Goal: Task Accomplishment & Management: Use online tool/utility

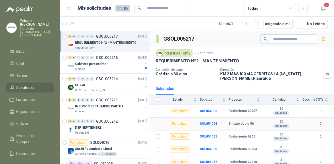
scroll to position [40, 0]
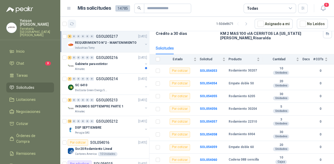
click at [72, 23] on icon "button" at bounding box center [72, 24] width 4 height 3
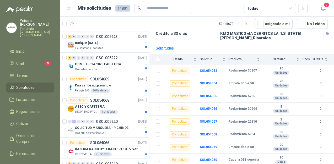
scroll to position [0, 0]
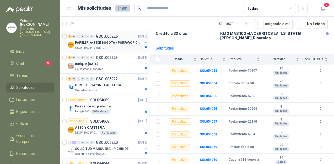
click at [97, 39] on div "7 0 0 0 0 0 GSOL005225 [DATE]" at bounding box center [108, 36] width 80 height 6
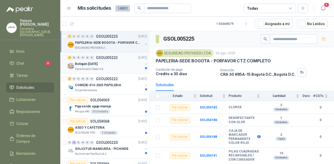
click at [124, 66] on div "Botiquin [DATE]" at bounding box center [109, 64] width 68 height 6
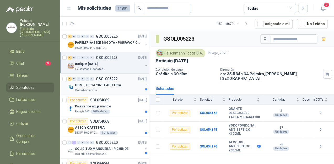
click at [106, 89] on div "Grupo Normandía" at bounding box center [109, 90] width 68 height 4
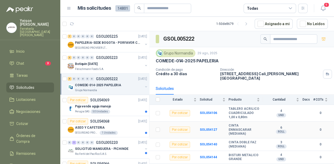
scroll to position [18, 0]
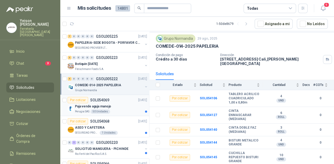
click at [112, 105] on div "Paja vende aguja manojo" at bounding box center [111, 106] width 72 height 6
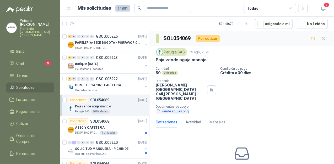
click at [167, 108] on button "vende agujas.png" at bounding box center [173, 111] width 34 height 6
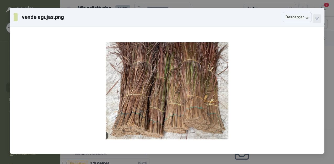
click at [316, 18] on icon "close" at bounding box center [316, 18] width 3 height 3
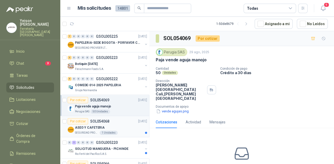
scroll to position [21, 0]
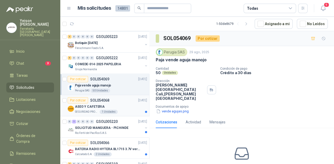
click at [121, 108] on div "ASEO Y CAFETERIA" at bounding box center [111, 106] width 72 height 6
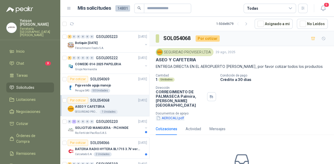
click at [167, 121] on button "AEROCALI.pdf" at bounding box center [170, 118] width 29 height 6
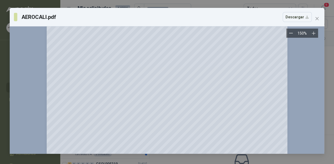
scroll to position [129, 0]
click at [315, 15] on button "Close" at bounding box center [317, 18] width 8 height 8
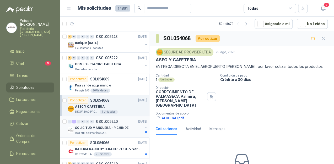
scroll to position [42, 0]
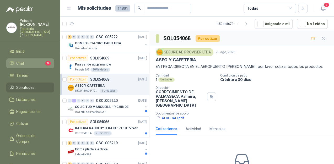
click at [43, 61] on link "Chat 3" at bounding box center [30, 63] width 48 height 10
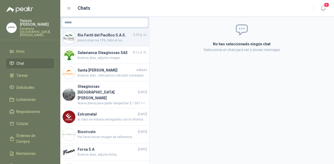
click at [103, 43] on span "precio mas iva 19%, falto el iva" at bounding box center [112, 40] width 69 height 5
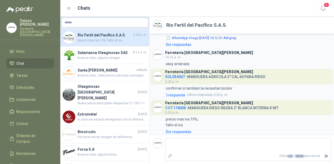
scroll to position [340, 0]
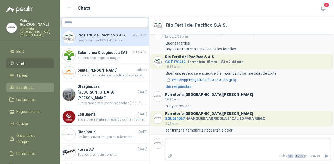
click at [27, 85] on span "Solicitudes" at bounding box center [25, 88] width 18 height 6
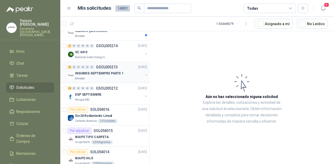
scroll to position [231, 0]
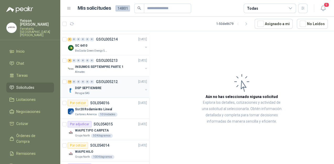
click at [103, 84] on div "13 0 0 0 0 0 GSOL005212 [DATE]" at bounding box center [108, 82] width 80 height 6
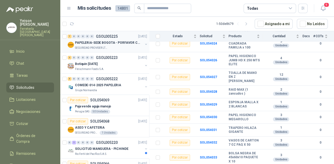
click at [86, 40] on p "PAPELERIA-SEDE BOGOTA - PORFAVOR CTZ COMPLETO" at bounding box center [107, 42] width 65 height 5
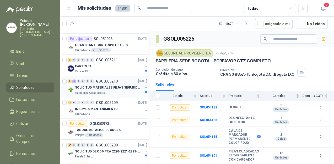
scroll to position [377, 0]
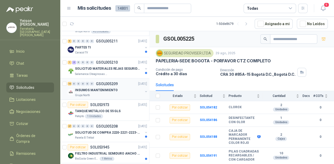
click at [103, 90] on p "INSUMOS MANTENIMIENTO" at bounding box center [96, 89] width 42 height 5
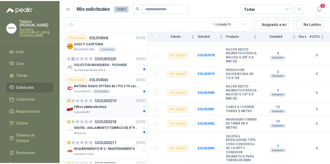
scroll to position [126, 0]
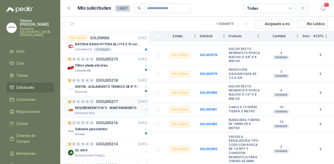
click at [92, 111] on p "Industrias Tomy" at bounding box center [85, 113] width 20 height 4
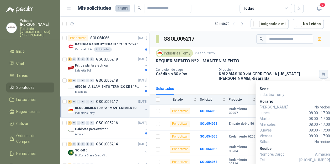
click at [324, 74] on div "Industrias Tomy 29 ago, 2025 REQUERIMIENTO N°2 - MANTENIMIENTO Condición de pag…" at bounding box center [239, 64] width 180 height 35
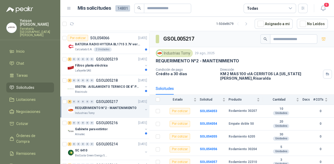
click at [182, 70] on p "Condición de pago" at bounding box center [186, 70] width 60 height 4
click at [321, 37] on icon "button" at bounding box center [323, 38] width 4 height 3
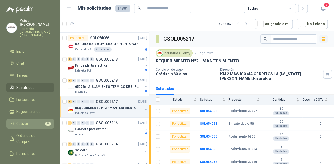
click at [33, 121] on li "Cotizar 8" at bounding box center [29, 124] width 41 height 6
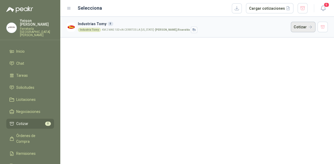
click at [300, 29] on button "Cotizar" at bounding box center [303, 27] width 25 height 10
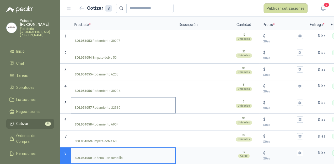
scroll to position [43, 0]
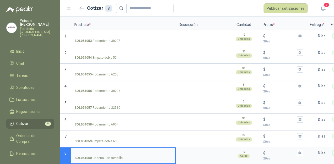
click at [109, 151] on input "SOL054060 - [PERSON_NAME] 08B sencilla" at bounding box center [122, 153] width 97 height 4
click at [97, 151] on input "SOL054060 - [PERSON_NAME] 08B sencilla" at bounding box center [122, 153] width 97 height 4
type input "**********"
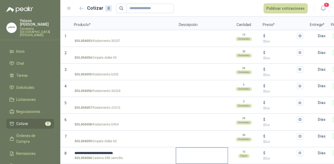
click at [176, 149] on div at bounding box center [202, 155] width 52 height 17
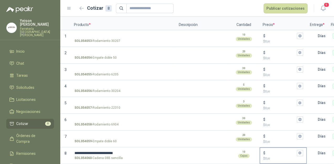
click at [269, 151] on input "$ $ 0 ,00" at bounding box center [280, 153] width 29 height 4
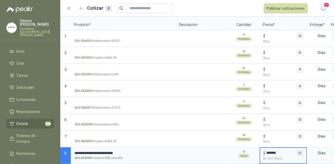
type input "*******"
click at [299, 151] on icon "button" at bounding box center [299, 152] width 3 height 3
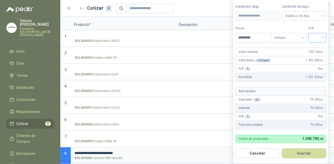
click at [324, 36] on div at bounding box center [317, 37] width 18 height 9
click at [319, 47] on div "19%" at bounding box center [318, 49] width 10 height 6
click at [212, 51] on textarea at bounding box center [201, 53] width 51 height 12
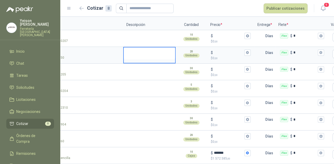
scroll to position [0, 58]
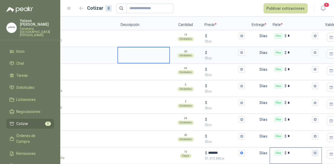
click at [315, 150] on button "Flex $ *" at bounding box center [315, 153] width 6 height 6
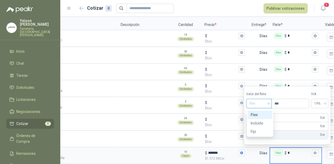
click at [270, 103] on div "Flex" at bounding box center [258, 103] width 25 height 9
click at [256, 121] on div "Incluido" at bounding box center [259, 123] width 18 height 6
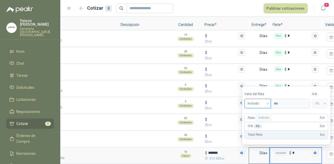
click at [260, 150] on p "Días" at bounding box center [264, 153] width 10 height 10
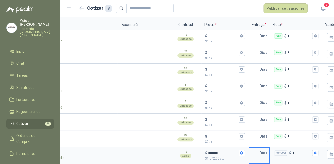
click at [259, 150] on input "text" at bounding box center [254, 153] width 10 height 10
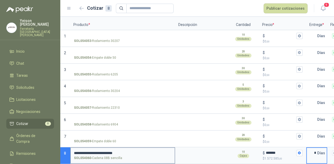
scroll to position [0, 0]
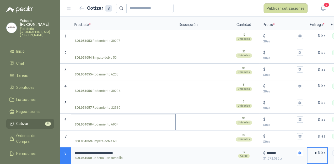
type input "*"
click at [86, 118] on input "SOL054058 - Rodamiento 6904" at bounding box center [122, 120] width 97 height 4
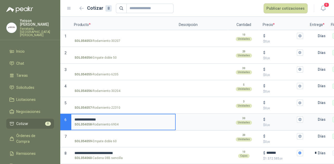
click at [159, 118] on input "**********" at bounding box center [122, 120] width 97 height 4
type input "**********"
click at [266, 118] on input "$ $ 0 ,00" at bounding box center [280, 120] width 29 height 4
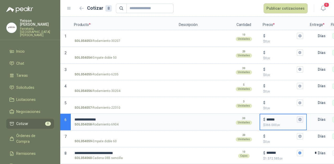
type input "******"
click at [299, 118] on icon "button" at bounding box center [299, 119] width 3 height 3
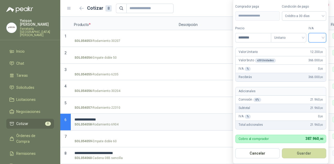
click at [322, 39] on input "search" at bounding box center [317, 37] width 12 height 8
drag, startPoint x: 318, startPoint y: 48, endPoint x: 321, endPoint y: 55, distance: 7.7
click at [318, 48] on div "19%" at bounding box center [318, 49] width 10 height 6
click at [308, 156] on button "Guardar" at bounding box center [304, 153] width 45 height 10
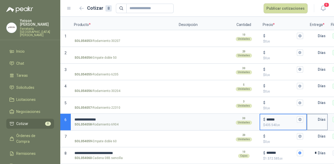
click at [313, 117] on input "text" at bounding box center [312, 119] width 10 height 10
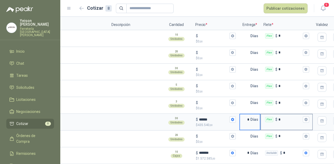
scroll to position [0, 68]
type input "*"
click at [304, 118] on icon "button" at bounding box center [304, 119] width 3 height 3
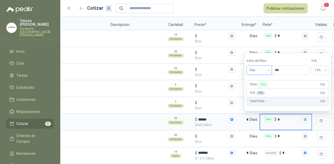
click at [270, 68] on div "Flex" at bounding box center [258, 69] width 25 height 9
click at [260, 89] on div "Incluido" at bounding box center [259, 90] width 18 height 6
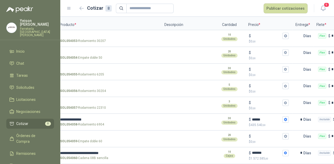
scroll to position [0, 0]
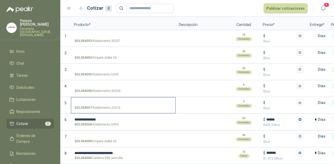
click at [88, 101] on input "SOL054057 - Rodamiento 22310" at bounding box center [122, 103] width 97 height 4
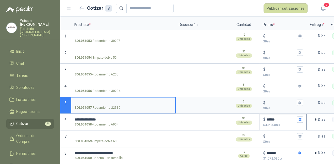
click at [272, 118] on input "******" at bounding box center [280, 120] width 29 height 4
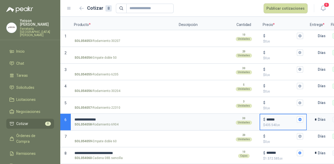
click at [272, 118] on input "******" at bounding box center [280, 120] width 29 height 4
type input "*"
type input "***"
type input "**"
type input "****"
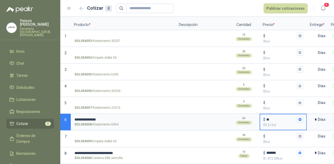
type input "***"
type input "*****"
type input "*******"
type input "*****"
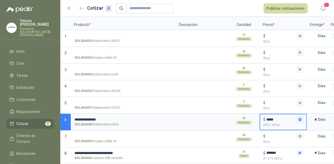
click at [299, 118] on icon "button" at bounding box center [299, 119] width 3 height 3
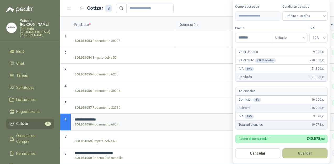
click at [308, 151] on button "Guardar" at bounding box center [304, 153] width 45 height 10
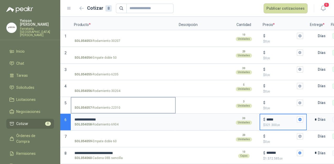
click at [84, 101] on input "SOL054057 - Rodamiento 22310" at bounding box center [122, 103] width 97 height 4
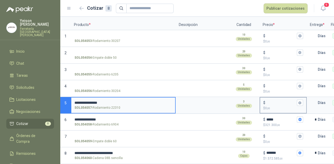
type input "**********"
click at [271, 101] on input "$ $ 0 ,00" at bounding box center [280, 103] width 29 height 4
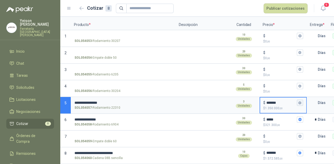
type input "*******"
click at [302, 101] on button "$ ******* $ 1.350.000 ,00" at bounding box center [300, 103] width 6 height 6
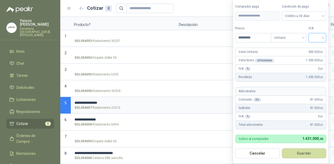
click at [324, 37] on div at bounding box center [317, 37] width 18 height 9
click at [319, 50] on div "19%" at bounding box center [318, 49] width 10 height 6
click at [296, 151] on button "Guardar" at bounding box center [304, 153] width 45 height 10
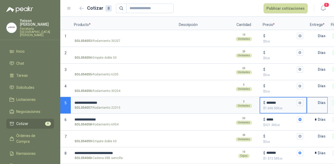
click at [316, 100] on input "text" at bounding box center [312, 102] width 10 height 10
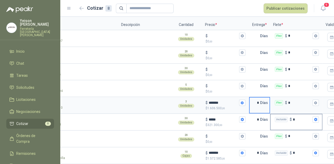
scroll to position [0, 58]
type input "*"
click at [316, 101] on icon "button" at bounding box center [314, 102] width 3 height 3
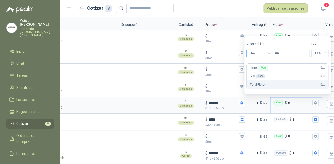
click at [269, 53] on span "Flex" at bounding box center [258, 54] width 19 height 8
drag, startPoint x: 260, startPoint y: 72, endPoint x: 258, endPoint y: 74, distance: 2.8
click at [260, 72] on div "Incluido" at bounding box center [259, 73] width 18 height 6
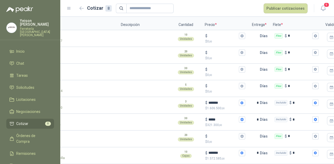
scroll to position [0, 0]
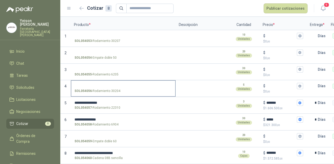
click at [78, 84] on input "SOL054056 - Rodamiento 30204" at bounding box center [122, 86] width 97 height 4
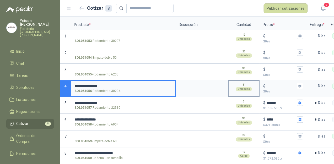
type input "**********"
click at [250, 81] on div "5 Unidades" at bounding box center [243, 87] width 30 height 13
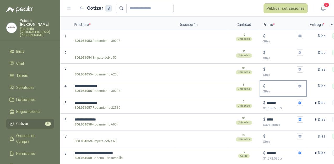
click at [276, 84] on input "$ $ 0 ,00" at bounding box center [280, 86] width 29 height 4
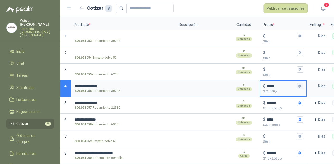
type input "******"
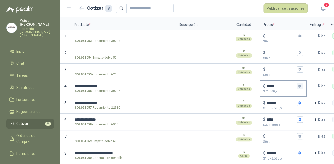
click at [299, 84] on icon "button" at bounding box center [299, 85] width 3 height 3
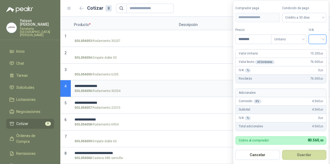
click at [323, 39] on input "search" at bounding box center [317, 39] width 12 height 8
click at [319, 51] on div "19%" at bounding box center [318, 50] width 10 height 6
click at [302, 155] on button "Guardar" at bounding box center [304, 155] width 45 height 10
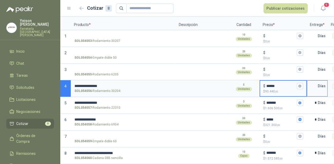
click at [314, 82] on input "text" at bounding box center [312, 86] width 10 height 10
type input "*"
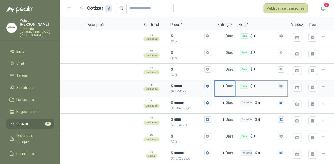
click at [279, 84] on icon "button" at bounding box center [280, 85] width 3 height 3
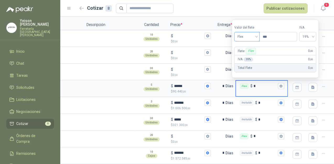
click at [252, 36] on span "Flex" at bounding box center [246, 37] width 19 height 8
click at [242, 54] on div "Incluido" at bounding box center [247, 56] width 18 height 6
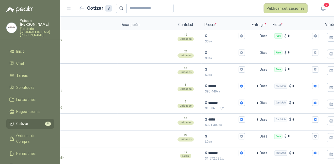
scroll to position [0, 0]
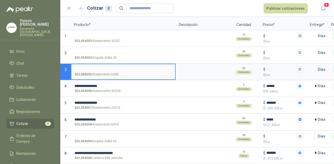
click at [79, 68] on input "SOL054055 - Rodamiento 6205" at bounding box center [122, 70] width 97 height 4
type input "**********"
click at [269, 73] on p "$ 0 ,00" at bounding box center [283, 75] width 40 height 5
click at [269, 69] on input "$ $ 0 ,00" at bounding box center [280, 69] width 29 height 4
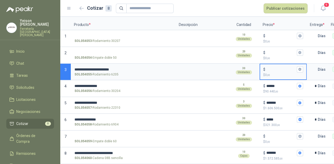
click at [272, 67] on input "$ $ 0 ,00" at bounding box center [280, 69] width 29 height 4
type input "******"
click at [301, 68] on icon "button" at bounding box center [299, 69] width 3 height 3
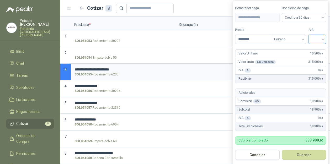
click at [322, 38] on input "search" at bounding box center [317, 39] width 12 height 8
click at [312, 50] on div "19%" at bounding box center [318, 50] width 16 height 8
click at [301, 156] on button "Guardar" at bounding box center [304, 155] width 45 height 10
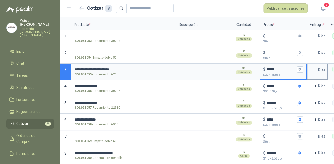
click at [316, 66] on input "text" at bounding box center [312, 69] width 10 height 10
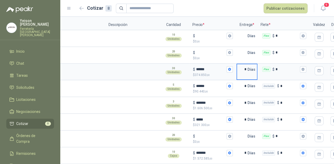
scroll to position [0, 96]
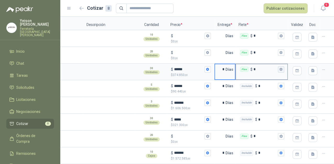
type input "*"
click at [279, 68] on icon "button" at bounding box center [280, 69] width 3 height 3
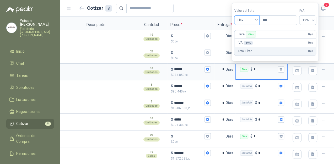
click at [259, 18] on div "Flex" at bounding box center [246, 19] width 25 height 9
click at [248, 38] on div "Incluido" at bounding box center [247, 40] width 18 height 6
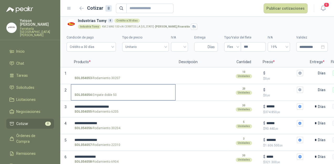
scroll to position [1, 0]
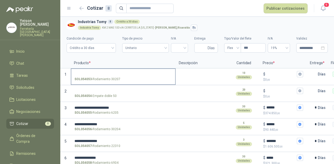
click at [87, 74] on input "SOL054053 - Rodamiento 30207" at bounding box center [122, 74] width 97 height 4
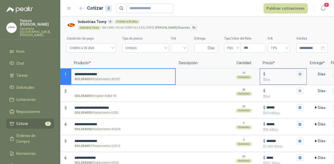
type input "**********"
click at [273, 73] on input "$ $ 0 ,00" at bounding box center [280, 74] width 29 height 4
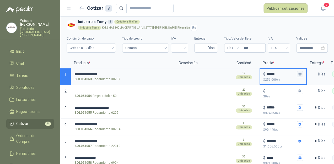
type input "******"
click at [302, 75] on button "$ ****** $ 256.000 ,00" at bounding box center [300, 74] width 6 height 6
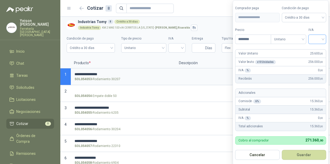
click at [322, 41] on input "search" at bounding box center [317, 39] width 12 height 8
click at [319, 47] on div "19%" at bounding box center [318, 50] width 10 height 6
click at [306, 155] on button "Guardar" at bounding box center [304, 155] width 45 height 10
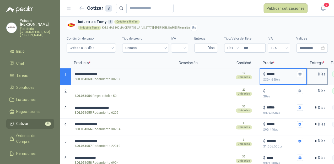
click at [315, 74] on input "text" at bounding box center [312, 74] width 10 height 10
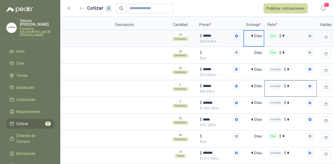
scroll to position [0, 65]
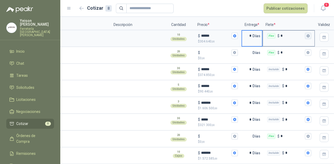
type input "*"
click at [308, 34] on icon "button" at bounding box center [307, 35] width 3 height 3
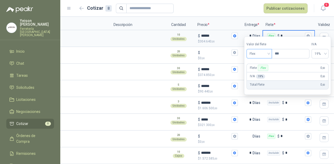
click at [267, 52] on span "Flex" at bounding box center [258, 54] width 19 height 8
click at [254, 71] on div "Incluido" at bounding box center [259, 73] width 18 height 6
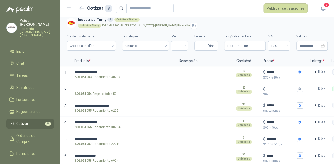
scroll to position [0, 0]
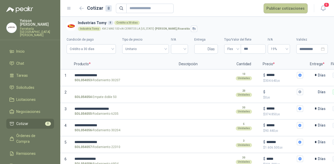
click at [278, 8] on button "Publicar cotizaciones" at bounding box center [285, 8] width 44 height 10
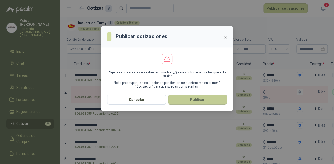
click at [196, 98] on button "Publicar" at bounding box center [197, 100] width 59 height 10
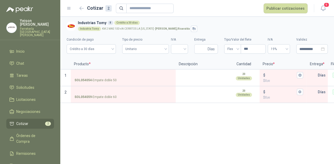
click at [37, 110] on ul "Inicio Chat Tareas Solicitudes Licitaciones Negociaciones Cotizar 2 Órdenes de …" at bounding box center [30, 115] width 60 height 138
click at [31, 121] on li "Cotizar 2" at bounding box center [29, 124] width 41 height 6
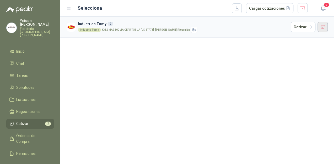
click at [323, 29] on button "button" at bounding box center [322, 27] width 10 height 10
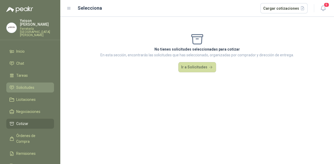
click at [31, 84] on link "Solicitudes" at bounding box center [30, 88] width 48 height 10
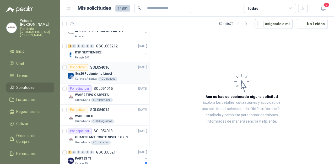
scroll to position [272, 0]
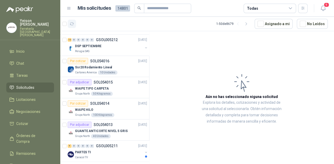
drag, startPoint x: 74, startPoint y: 25, endPoint x: 72, endPoint y: 22, distance: 3.9
click at [74, 24] on button "button" at bounding box center [72, 24] width 8 height 8
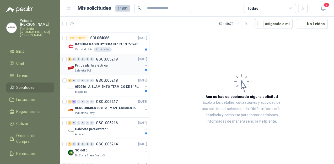
scroll to position [105, 0]
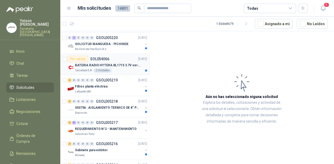
click at [110, 65] on p "BATERIA RADIO HYTERA BL1715 3.7V ver imagen" at bounding box center [107, 65] width 65 height 5
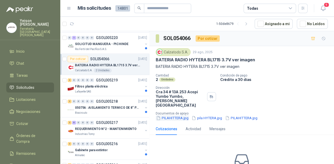
click at [180, 115] on button "PILAHITTERA.jpg" at bounding box center [172, 118] width 33 height 6
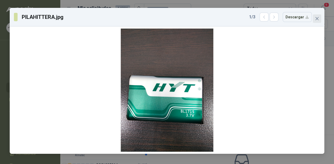
click at [318, 20] on icon "close" at bounding box center [316, 18] width 3 height 3
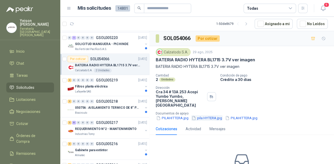
click at [211, 115] on button "pila HYTERA.jpg" at bounding box center [206, 118] width 31 height 6
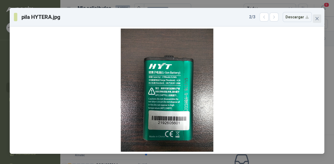
click at [318, 16] on button "Close" at bounding box center [317, 18] width 8 height 8
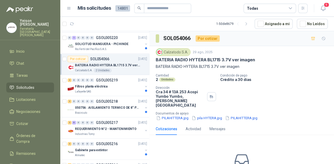
click at [238, 112] on p "Documentos de apoyo" at bounding box center [244, 114] width 176 height 4
click at [238, 115] on button "PILAHITTERA.jpg" at bounding box center [241, 118] width 33 height 6
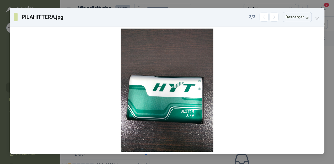
click at [314, 19] on span "Close" at bounding box center [317, 19] width 8 height 4
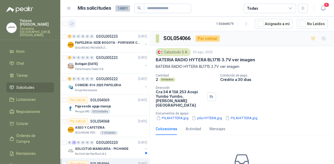
click at [70, 23] on icon "button" at bounding box center [72, 24] width 4 height 3
click at [84, 44] on p "PAPELERIA-SEDE BOGOTA - PORFAVOR CTZ COMPLETO" at bounding box center [107, 42] width 65 height 5
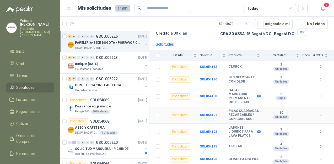
scroll to position [44, 0]
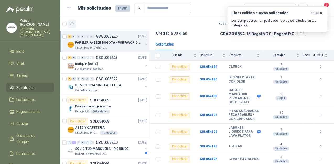
click at [70, 25] on icon "button" at bounding box center [72, 24] width 4 height 4
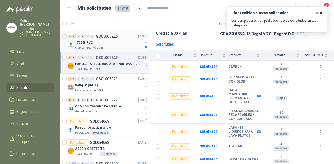
click at [121, 46] on div "Club Campestre de Cali" at bounding box center [109, 48] width 68 height 4
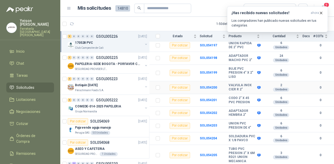
scroll to position [73, 0]
click at [72, 23] on icon "button" at bounding box center [72, 24] width 4 height 4
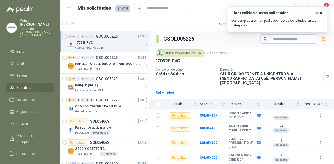
scroll to position [73, 0]
